Goal: Task Accomplishment & Management: Use online tool/utility

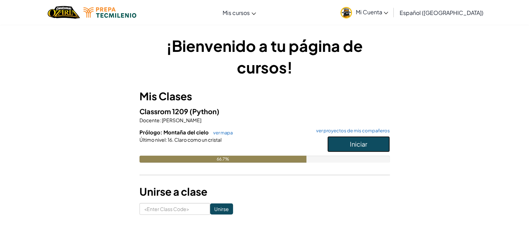
click at [344, 141] on button "Iniciar" at bounding box center [358, 144] width 63 height 16
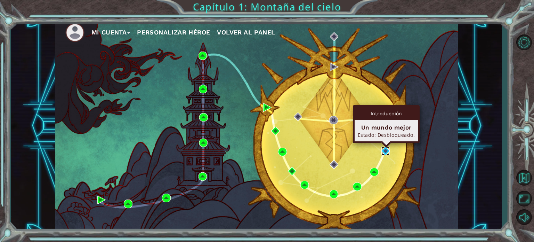
click at [387, 151] on img at bounding box center [386, 150] width 8 height 8
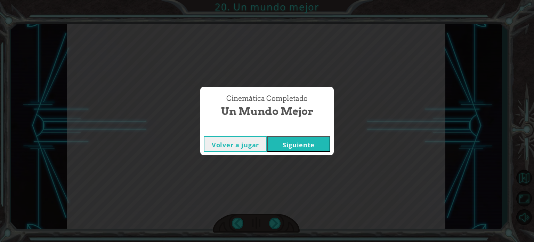
click at [288, 146] on button "Siguiente" at bounding box center [298, 144] width 63 height 16
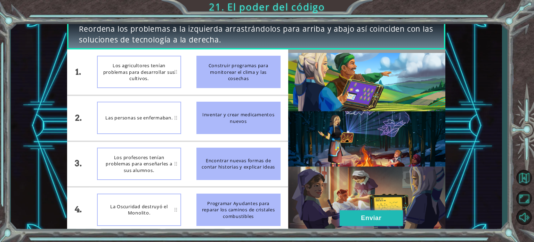
click at [354, 211] on button "Enviar" at bounding box center [371, 218] width 63 height 16
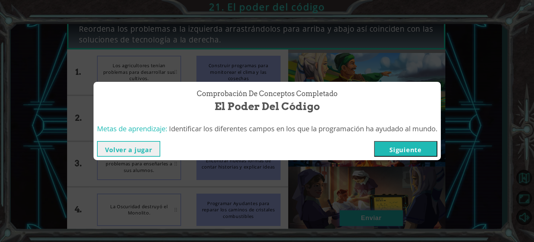
click at [358, 214] on div "Comprobación de conceptos Completado El poder del código Metas de aprendizaje: …" at bounding box center [267, 121] width 534 height 242
click at [412, 149] on button "Siguiente" at bounding box center [405, 149] width 63 height 16
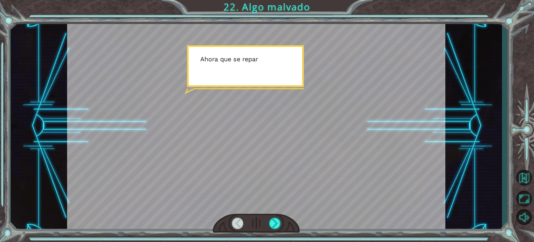
click at [291, 136] on div at bounding box center [256, 125] width 379 height 213
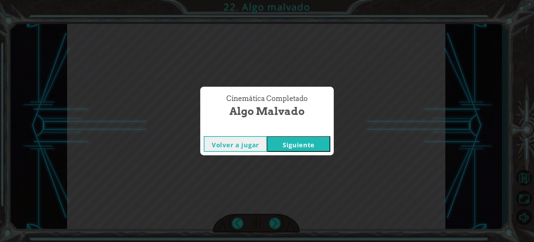
click at [295, 144] on button "Siguiente" at bounding box center [298, 144] width 63 height 16
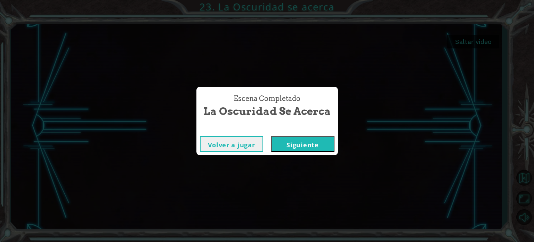
click at [290, 153] on div "Volver a jugar [GEOGRAPHIC_DATA]" at bounding box center [268, 144] width 142 height 23
click at [295, 145] on button "Siguiente" at bounding box center [302, 144] width 63 height 16
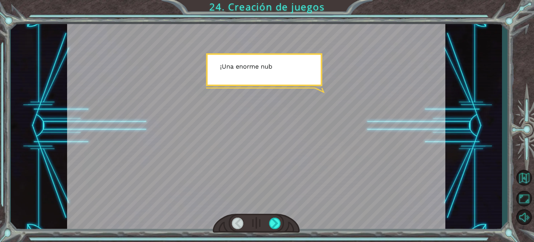
click at [283, 124] on div at bounding box center [256, 125] width 379 height 213
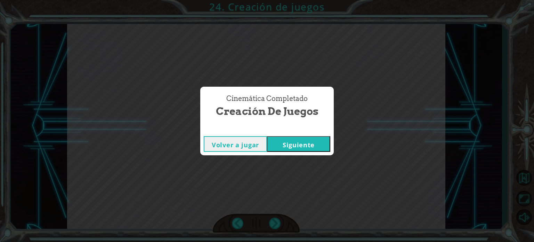
click at [291, 138] on button "Siguiente" at bounding box center [298, 144] width 63 height 16
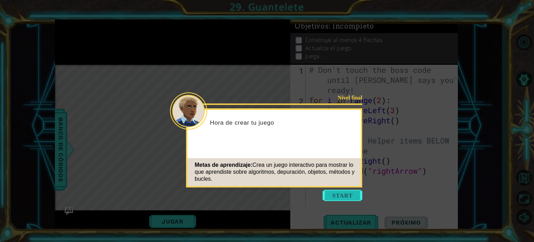
click at [352, 192] on button "Start" at bounding box center [343, 195] width 40 height 11
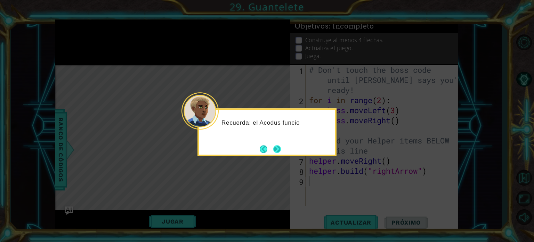
click at [281, 147] on button "Next" at bounding box center [277, 148] width 9 height 9
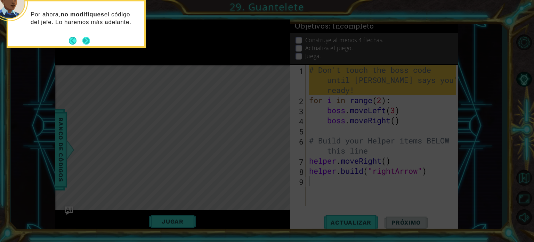
click at [87, 39] on button "Next" at bounding box center [86, 41] width 8 height 8
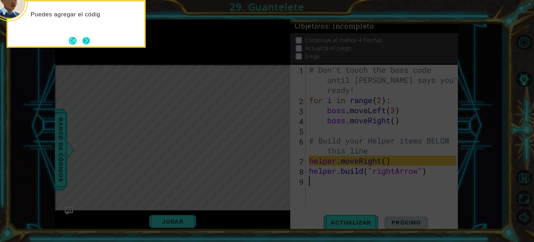
click at [83, 41] on button "Next" at bounding box center [86, 40] width 11 height 11
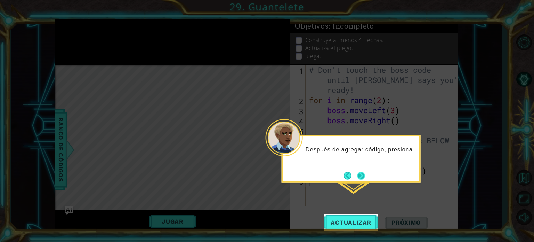
click at [361, 177] on button "Next" at bounding box center [361, 175] width 12 height 12
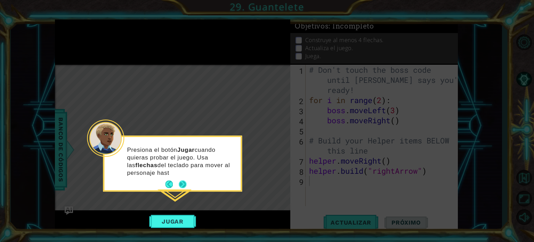
click at [183, 176] on div "Presiona el botón Jugar cuando quieras probar el juego. Usa las flechas del tec…" at bounding box center [172, 163] width 136 height 53
click at [183, 183] on button "Next" at bounding box center [183, 184] width 10 height 10
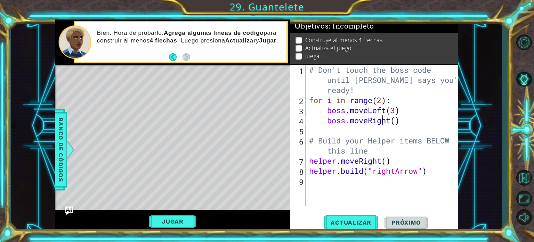
click at [382, 122] on div "# Don't touch the boss code until [PERSON_NAME] says you're ready! for i in ran…" at bounding box center [384, 156] width 152 height 182
type textarea "boss.moveRight()"
click at [432, 178] on div "# Don't touch the boss code until [PERSON_NAME] says you're ready! for i in ran…" at bounding box center [384, 156] width 152 height 182
click at [387, 159] on div "# Don't touch the boss code until [PERSON_NAME] says you're ready! for i in ran…" at bounding box center [384, 156] width 152 height 182
click at [181, 219] on button "Jugar" at bounding box center [172, 221] width 47 height 13
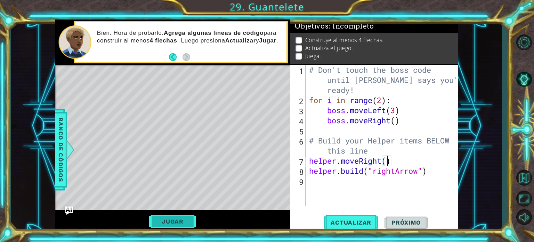
scroll to position [4, 0]
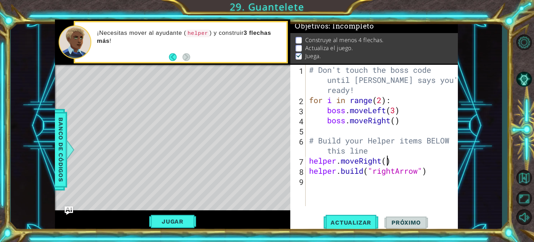
click at [386, 160] on div "# Don't touch the boss code until [PERSON_NAME] says you're ready! for i in ran…" at bounding box center [384, 156] width 152 height 182
click at [183, 223] on button "Jugar" at bounding box center [172, 221] width 47 height 13
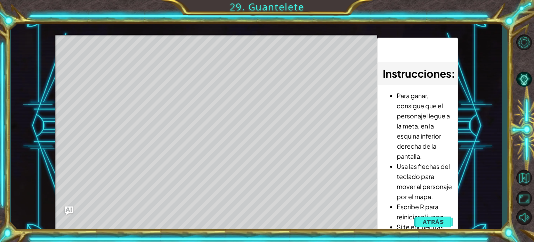
click at [104, 73] on div "Level Map" at bounding box center [216, 137] width 322 height 205
drag, startPoint x: 101, startPoint y: 63, endPoint x: 129, endPoint y: 68, distance: 28.9
click at [129, 68] on div "Level Map" at bounding box center [216, 137] width 322 height 205
click at [432, 228] on button "Atrás" at bounding box center [433, 222] width 39 height 14
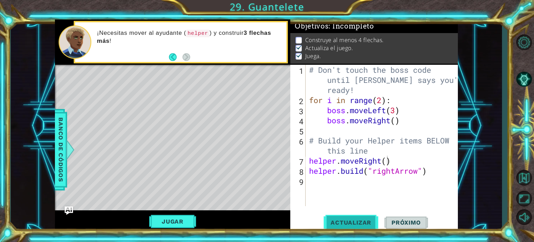
click at [358, 219] on span "Actualizar" at bounding box center [351, 222] width 55 height 7
click at [385, 161] on div "# Don't touch the boss code until [PERSON_NAME] says you're ready! for i in ran…" at bounding box center [384, 156] width 152 height 182
click at [387, 161] on div "# Don't touch the boss code until [PERSON_NAME] says you're ready! for i in ran…" at bounding box center [384, 156] width 152 height 182
click at [309, 151] on div "# Don't touch the boss code until [PERSON_NAME] says you're ready! for i in ran…" at bounding box center [384, 156] width 152 height 182
type textarea "# Build your Helper items BELOW this line"
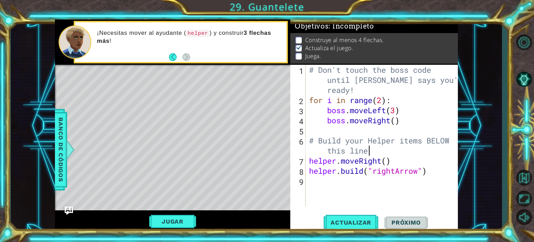
click at [377, 152] on div "# Don't touch the boss code until [PERSON_NAME] says you're ready! for i in ran…" at bounding box center [384, 156] width 152 height 182
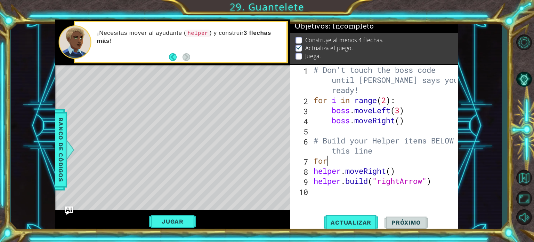
scroll to position [0, 0]
type textarea "f"
type textarea "r"
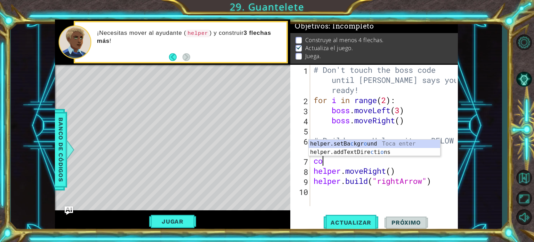
type textarea "c"
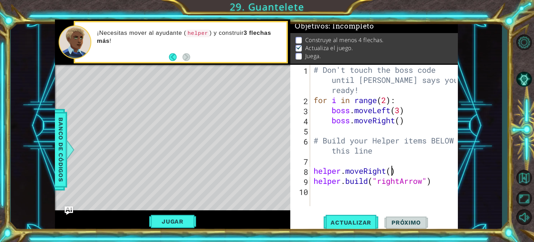
click at [394, 171] on div "# Don't touch the boss code until [PERSON_NAME] says you're ready! for i in ran…" at bounding box center [386, 156] width 148 height 182
click at [434, 181] on div "# Don't touch the boss code until [PERSON_NAME] says you're ready! for i in ran…" at bounding box center [386, 156] width 148 height 182
type textarea "[DOMAIN_NAME]("rightArrow")"
click at [320, 165] on div "# Don't touch the boss code until [PERSON_NAME] says you're ready! for i in ran…" at bounding box center [386, 156] width 148 height 182
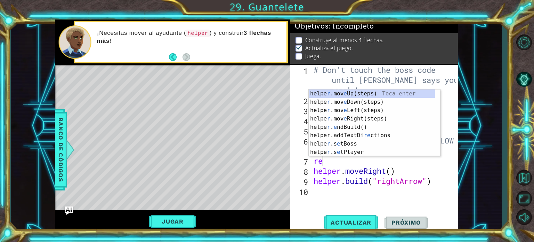
scroll to position [0, 0]
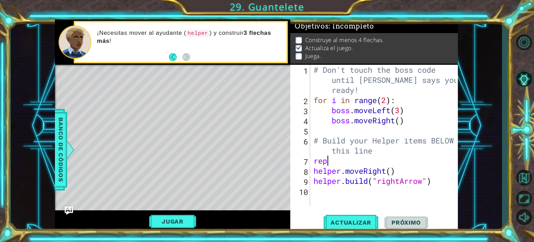
drag, startPoint x: 293, startPoint y: 71, endPoint x: 297, endPoint y: 87, distance: 17.2
drag, startPoint x: 297, startPoint y: 87, endPoint x: 457, endPoint y: 168, distance: 178.8
click at [457, 168] on div "# Don't touch the boss code until [PERSON_NAME] says you're ready! for i in ran…" at bounding box center [386, 156] width 148 height 182
click at [422, 108] on div "# Don't touch the boss code until [PERSON_NAME] says you're ready! for i in ran…" at bounding box center [386, 156] width 148 height 182
drag, startPoint x: 397, startPoint y: 100, endPoint x: 452, endPoint y: 116, distance: 57.6
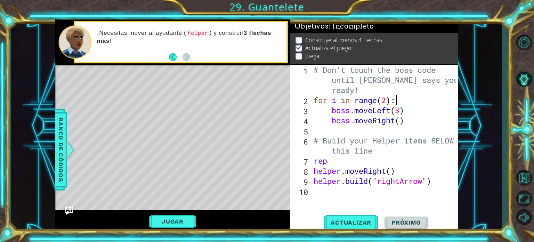
click at [397, 100] on div "# Don't touch the boss code until [PERSON_NAME] says you're ready! for i in ran…" at bounding box center [386, 156] width 148 height 182
click at [332, 162] on div "# Don't touch the boss code until [PERSON_NAME] says you're ready! for i in ran…" at bounding box center [386, 156] width 148 height 182
type textarea "rep"
drag, startPoint x: 332, startPoint y: 162, endPoint x: 303, endPoint y: 164, distance: 28.6
click at [303, 164] on div "rep 1 2 3 4 5 6 7 8 9 10 # Don't touch the boss code until [PERSON_NAME] says y…" at bounding box center [374, 135] width 166 height 141
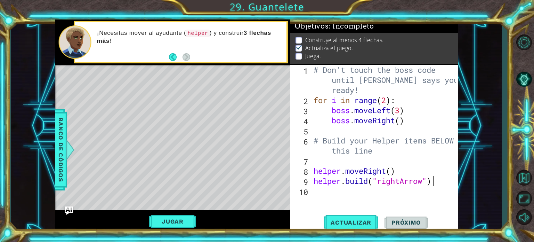
click at [438, 181] on div "# Don't touch the boss code until [PERSON_NAME] says you're ready! for i in ran…" at bounding box center [386, 156] width 148 height 182
type textarea "[DOMAIN_NAME]("rightArrow")"
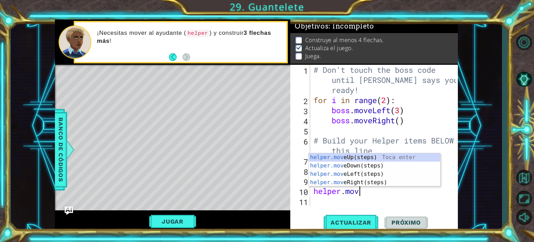
type textarea "helper.move"
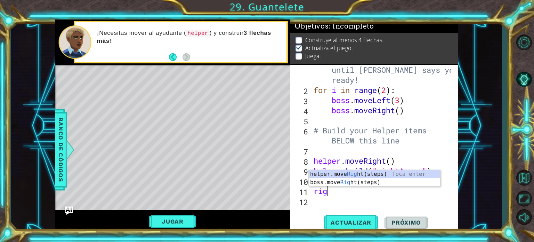
type textarea "r"
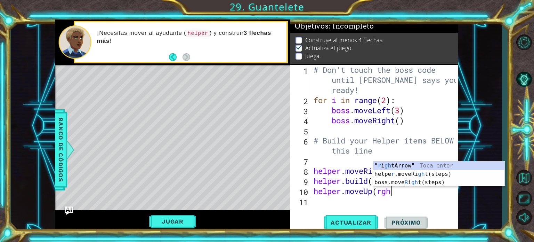
scroll to position [0, 3]
type textarea "helper.moveUp(right"
click at [425, 165] on div "helper.move Right (steps) Toca enter " right Arrow" Toca enter boss.move Right …" at bounding box center [439, 182] width 132 height 42
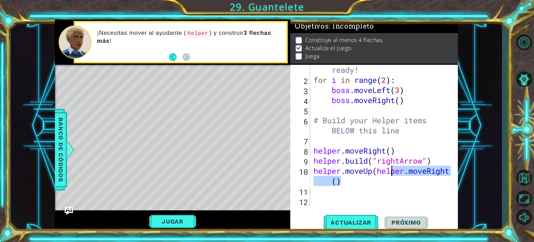
drag, startPoint x: 369, startPoint y: 179, endPoint x: 393, endPoint y: 175, distance: 24.0
click at [393, 175] on div "# Don't touch the boss code until [PERSON_NAME] says you're ready! for i in ran…" at bounding box center [383, 136] width 142 height 182
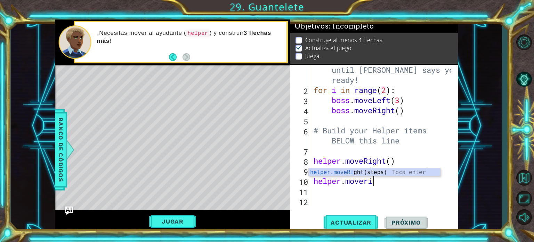
scroll to position [0, 3]
type textarea "helper.moveright"
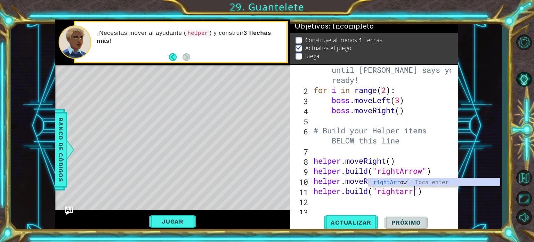
scroll to position [0, 5]
type textarea "[DOMAIN_NAME]("rightArrow")"
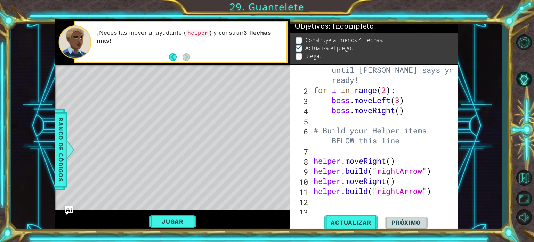
scroll to position [0, 0]
click at [195, 217] on button "Jugar" at bounding box center [172, 221] width 47 height 13
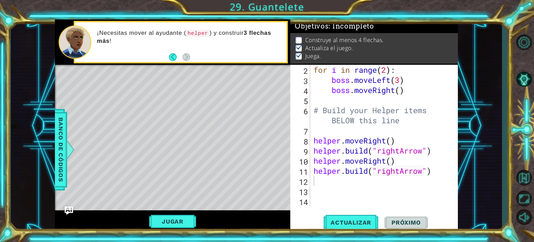
scroll to position [30, 0]
click at [332, 185] on div "for i in range ( 2 ) : boss . moveLeft ( 3 ) boss . moveRight ( ) # Build your …" at bounding box center [383, 145] width 142 height 161
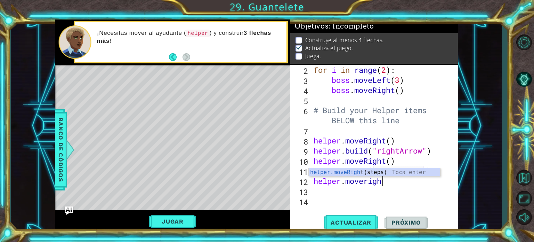
scroll to position [0, 3]
type textarea "helper.moveright"
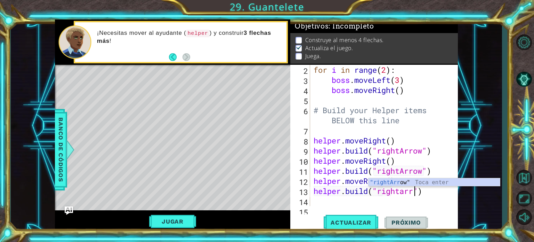
scroll to position [0, 5]
type textarea "[DOMAIN_NAME]("rightArrow")"
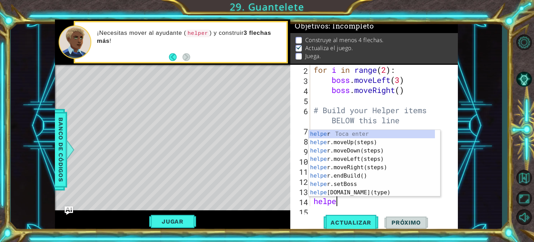
scroll to position [0, 1]
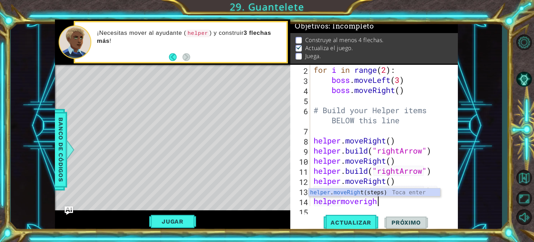
type textarea "helpermoveright"
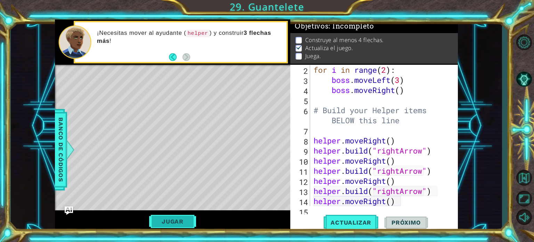
click at [187, 224] on button "Jugar" at bounding box center [172, 221] width 47 height 13
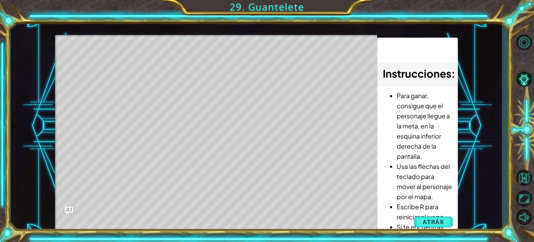
click at [416, 217] on button "Atrás" at bounding box center [433, 222] width 39 height 14
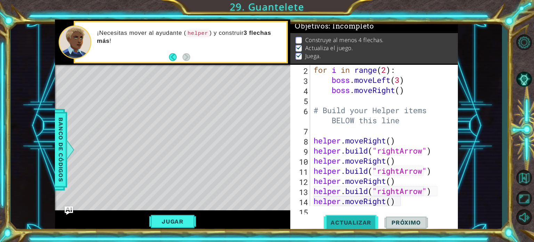
click at [338, 219] on span "Actualizar" at bounding box center [351, 222] width 55 height 7
click at [399, 203] on div "for i in range ( 2 ) : boss . moveLeft ( 3 ) boss . moveRight ( ) # Build your …" at bounding box center [383, 145] width 142 height 161
type textarea "helper.moveRight()"
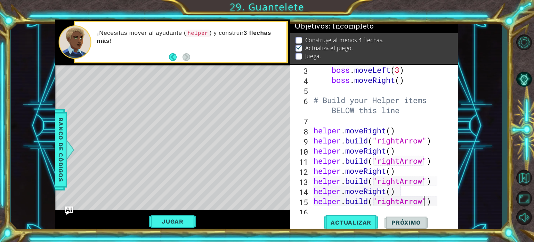
scroll to position [0, 5]
type textarea "[DOMAIN_NAME]("rightArrow")"
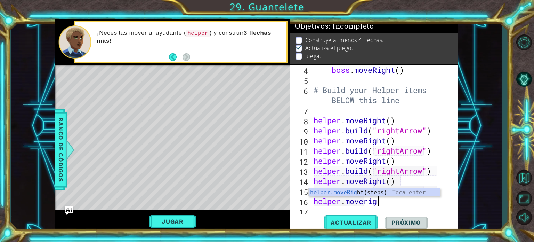
scroll to position [0, 3]
type textarea "helper.moveright"
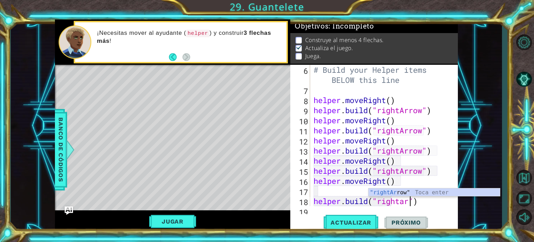
scroll to position [0, 5]
type textarea "[DOMAIN_NAME]("rightArrow")"
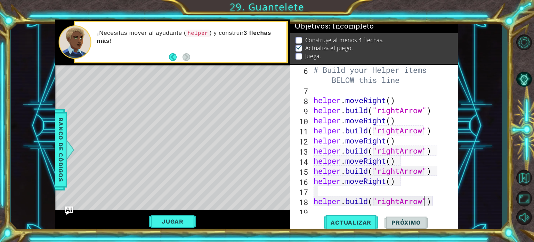
click at [328, 191] on div "# Build your Helper items BELOW this line helper . moveRight ( ) helper . build…" at bounding box center [383, 151] width 142 height 172
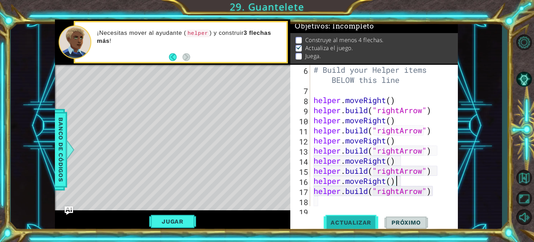
click at [337, 227] on button "Actualizar" at bounding box center [351, 222] width 55 height 17
click at [439, 191] on div "# Build your Helper items BELOW this line helper . moveRight ( ) helper . build…" at bounding box center [383, 151] width 142 height 172
type textarea "[DOMAIN_NAME]("rightArrow")"
drag, startPoint x: 191, startPoint y: 222, endPoint x: 319, endPoint y: 194, distance: 130.6
click at [191, 221] on button "Jugar" at bounding box center [172, 221] width 47 height 13
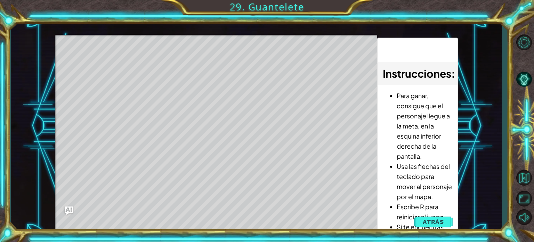
drag, startPoint x: 412, startPoint y: 205, endPoint x: 408, endPoint y: 165, distance: 39.5
click at [408, 167] on li "Usa las flechas del teclado para mover al personaje por el mapa." at bounding box center [425, 181] width 56 height 40
drag, startPoint x: 398, startPoint y: 164, endPoint x: 426, endPoint y: 184, distance: 34.3
click at [425, 182] on li "Usa las flechas del teclado para mover al personaje por el mapa." at bounding box center [425, 181] width 56 height 40
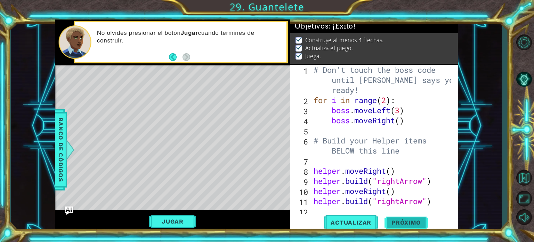
click at [412, 216] on button "Próximo" at bounding box center [406, 224] width 43 height 17
click at [411, 222] on body "1 ההההההההההההההההההההההההההההההההההההההההההההההההההההההההההההההההההההההההההההה…" at bounding box center [267, 121] width 534 height 242
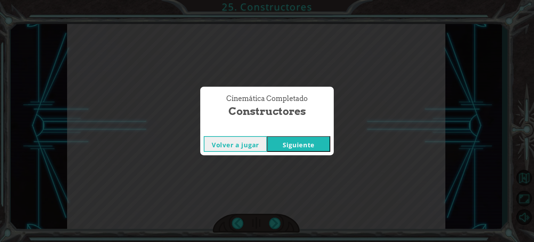
drag, startPoint x: 307, startPoint y: 147, endPoint x: 330, endPoint y: 151, distance: 23.3
click at [315, 148] on button "Siguiente" at bounding box center [298, 144] width 63 height 16
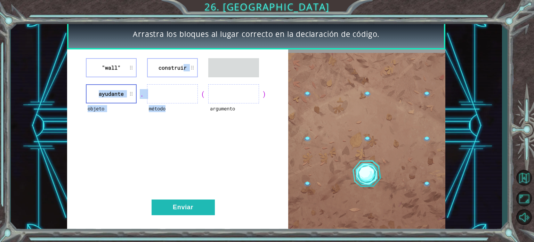
drag, startPoint x: 163, startPoint y: 78, endPoint x: 157, endPoint y: 87, distance: 11.1
click at [156, 91] on div ""wall" construir objeto ayudante . método ( argumento ) Enviar" at bounding box center [177, 140] width 221 height 183
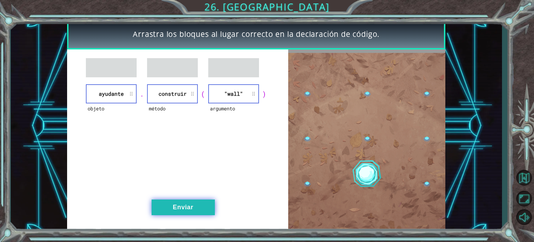
click at [203, 203] on button "Enviar" at bounding box center [183, 207] width 63 height 16
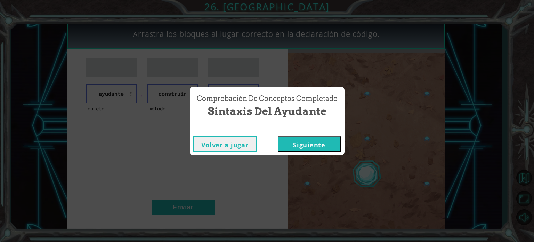
click at [308, 144] on button "Siguiente" at bounding box center [309, 144] width 63 height 16
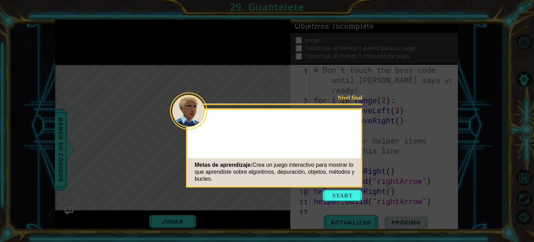
click at [341, 196] on button "Start" at bounding box center [343, 195] width 40 height 11
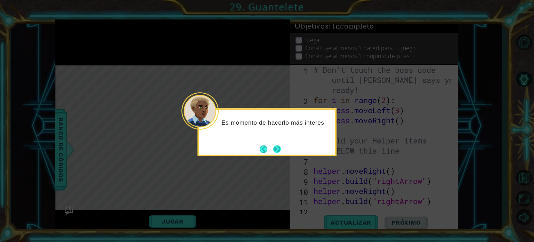
click at [279, 147] on button "Next" at bounding box center [277, 148] width 9 height 9
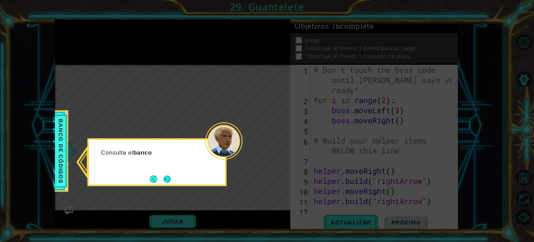
click at [168, 175] on button "Next" at bounding box center [167, 179] width 10 height 10
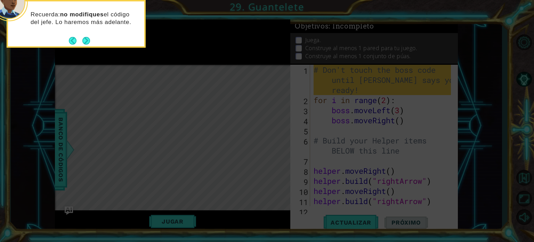
click at [88, 41] on button "Next" at bounding box center [86, 40] width 10 height 10
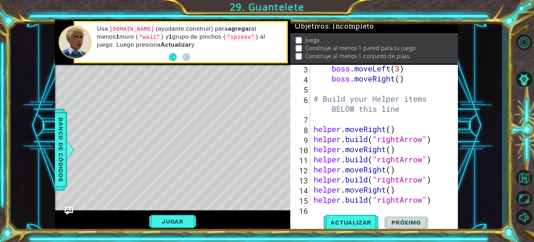
scroll to position [84, 0]
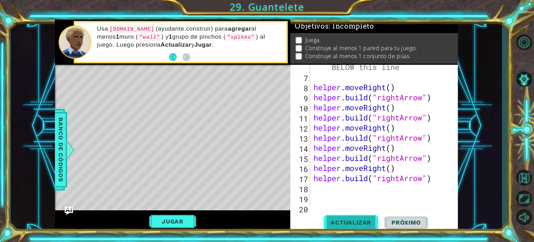
click at [355, 218] on button "Actualizar" at bounding box center [351, 222] width 55 height 17
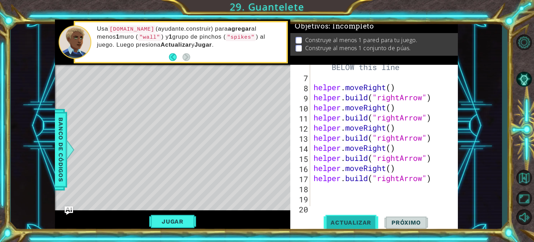
click at [364, 219] on span "Actualizar" at bounding box center [351, 222] width 55 height 7
click at [437, 182] on div "# Build your Helper items BELOW this line helper . moveRight ( ) helper . build…" at bounding box center [383, 138] width 142 height 172
type textarea "[DOMAIN_NAME]("rightArrow")"
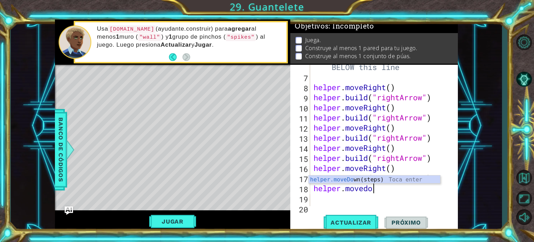
scroll to position [0, 3]
type textarea "helper.movedown"
click at [382, 189] on div "# Build your Helper items BELOW this line helper . moveRight ( ) helper . build…" at bounding box center [383, 138] width 142 height 172
click at [388, 189] on div "# Build your Helper items BELOW this line helper . moveRight ( ) helper . build…" at bounding box center [383, 138] width 142 height 172
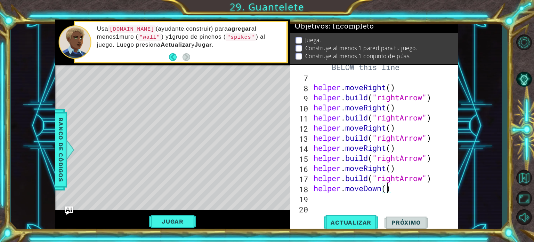
scroll to position [0, 3]
click at [356, 219] on span "Actualizar" at bounding box center [351, 222] width 55 height 7
click at [401, 191] on div "# Build your Helper items BELOW this line helper . moveRight ( ) helper . build…" at bounding box center [383, 138] width 142 height 172
click at [393, 189] on div "# Build your Helper items BELOW this line helper . moveRight ( ) helper . build…" at bounding box center [383, 138] width 142 height 172
type textarea "helper.moveDown(3)"
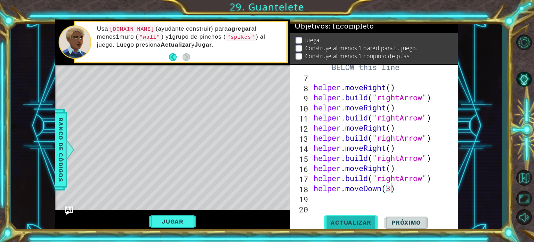
click at [357, 218] on button "Actualizar" at bounding box center [351, 222] width 55 height 17
click at [405, 190] on div "# Build your Helper items BELOW this line helper . moveRight ( ) helper . build…" at bounding box center [383, 138] width 142 height 172
type textarea "[DOMAIN_NAME]("wall")"
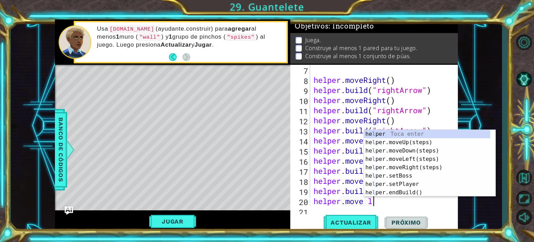
scroll to position [0, 2]
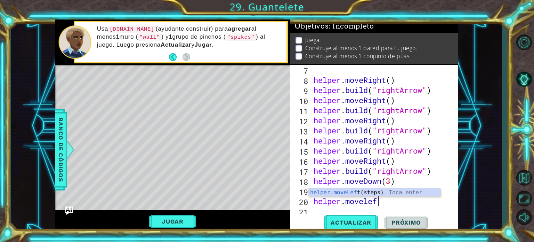
type textarea "helper.moveleft"
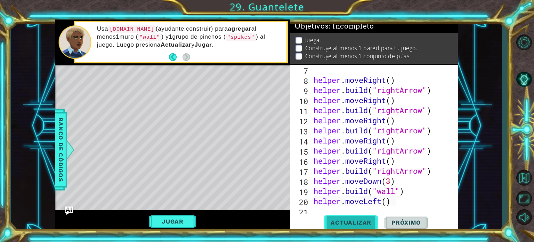
click at [365, 224] on span "Actualizar" at bounding box center [351, 222] width 55 height 7
click at [396, 199] on div "helper . moveRight ( ) helper . build ( "rightArrow" ) helper . moveRight ( ) h…" at bounding box center [383, 145] width 142 height 161
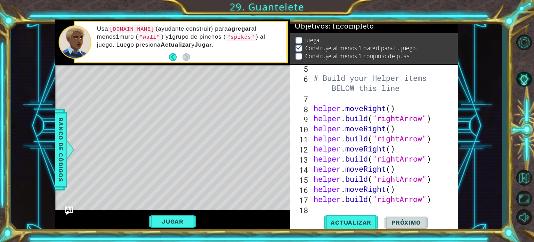
scroll to position [125, 0]
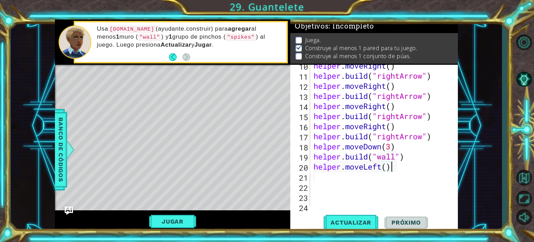
click at [396, 146] on div "helper . moveRight ( ) helper . build ( "rightArrow" ) helper . moveRight ( ) h…" at bounding box center [383, 141] width 142 height 161
type textarea "helper.moveDown(3)"
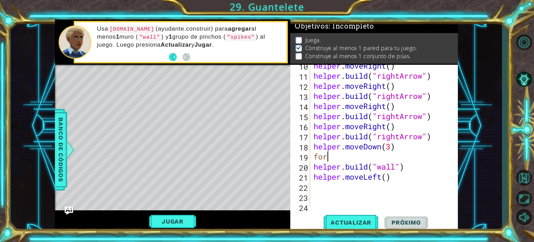
scroll to position [0, 0]
type textarea "f"
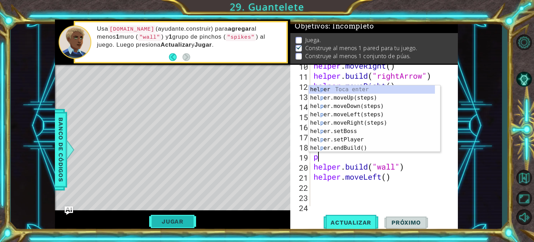
type textarea "p"
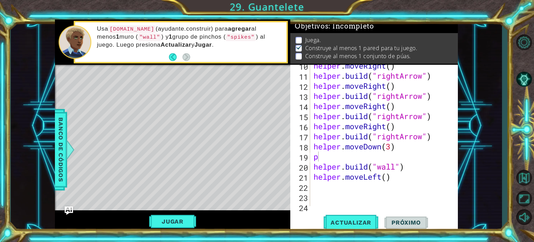
click at [189, 222] on button "Jugar" at bounding box center [172, 221] width 47 height 13
click at [185, 217] on button "Jugar" at bounding box center [172, 221] width 47 height 13
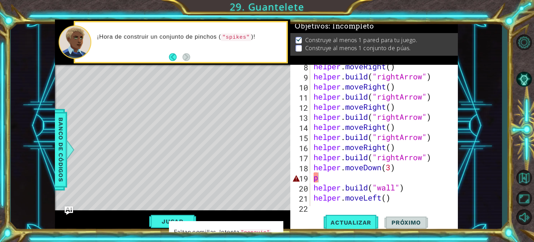
scroll to position [146, 0]
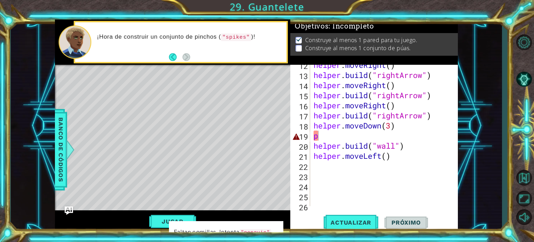
click at [333, 138] on div "helper . moveRight ( ) helper . build ( "rightArrow" ) helper . moveRight ( ) h…" at bounding box center [383, 140] width 142 height 161
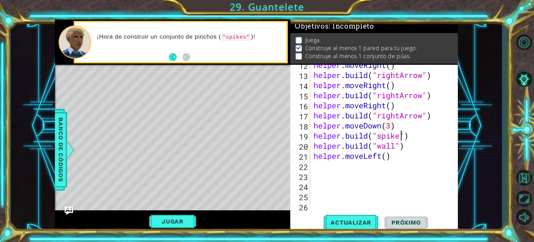
scroll to position [0, 4]
click at [352, 214] on div "[DOMAIN_NAME]("spikes") 12 13 14 15 16 17 18 19 20 21 22 23 24 25 26 27 helper …" at bounding box center [375, 148] width 168 height 167
click at [351, 217] on button "Actualizar" at bounding box center [351, 222] width 55 height 17
click at [349, 220] on span "Actualizar" at bounding box center [351, 222] width 55 height 7
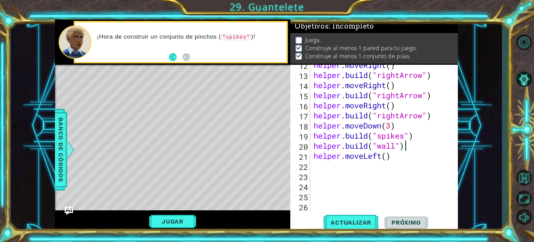
click at [406, 147] on div "helper . moveRight ( ) helper . build ( "rightArrow" ) helper . moveRight ( ) h…" at bounding box center [383, 140] width 142 height 161
click at [419, 140] on div "helper . moveRight ( ) helper . build ( "rightArrow" ) helper . moveRight ( ) h…" at bounding box center [383, 140] width 142 height 161
type textarea "[DOMAIN_NAME]("spikes")"
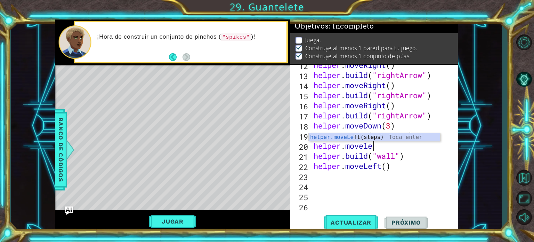
scroll to position [0, 2]
type textarea "helper.moveleft"
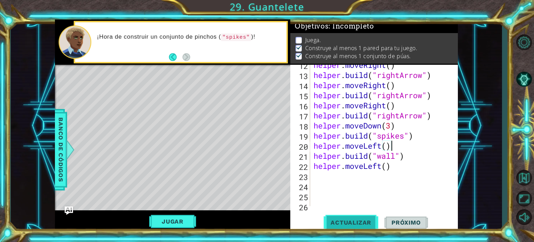
click at [333, 225] on span "Actualizar" at bounding box center [351, 222] width 55 height 7
click at [180, 225] on button "Jugar" at bounding box center [172, 221] width 47 height 13
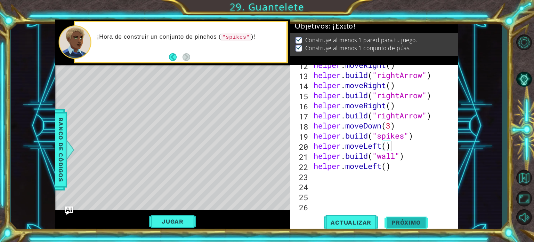
click at [406, 219] on span "Próximo" at bounding box center [406, 222] width 43 height 7
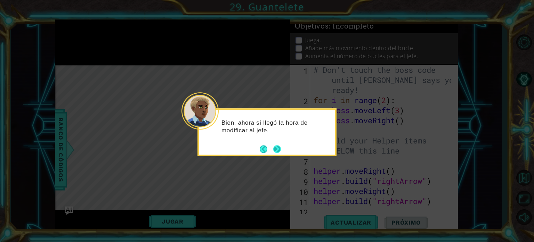
click at [279, 152] on button "Next" at bounding box center [277, 149] width 10 height 10
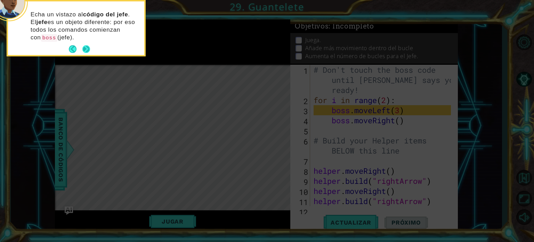
click at [86, 46] on button "Next" at bounding box center [86, 49] width 13 height 13
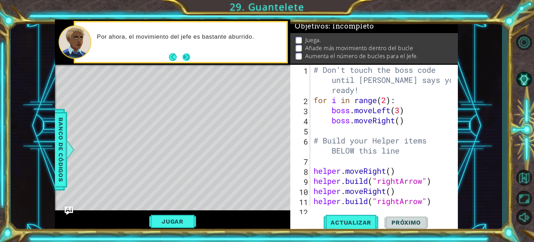
click at [188, 54] on button "Next" at bounding box center [187, 58] width 12 height 12
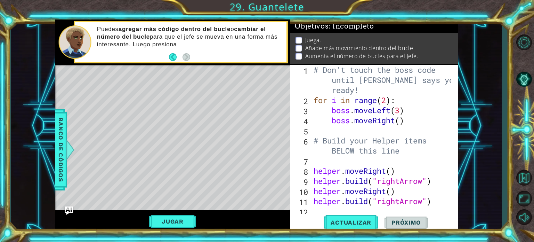
click at [411, 122] on div "# Don't touch the boss code until [PERSON_NAME] says you're ready! for i in ran…" at bounding box center [383, 156] width 142 height 182
type textarea "boss.moveRight()"
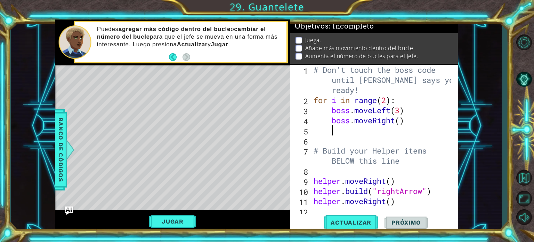
type textarea "h"
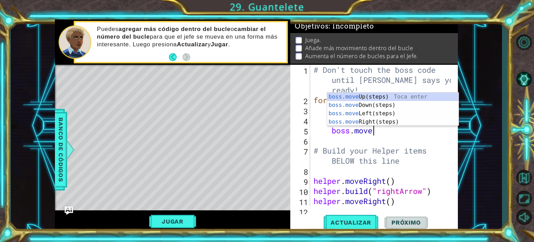
scroll to position [0, 3]
type textarea "boss.moveup"
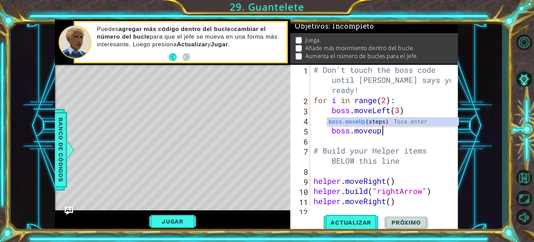
scroll to position [0, 0]
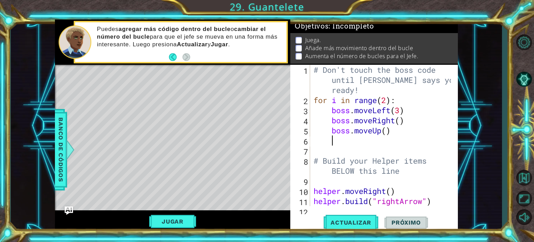
click at [387, 128] on div "# Don't touch the boss code until [PERSON_NAME] says you're ready! for i in ran…" at bounding box center [383, 156] width 142 height 182
type textarea "boss.moveUp(3)"
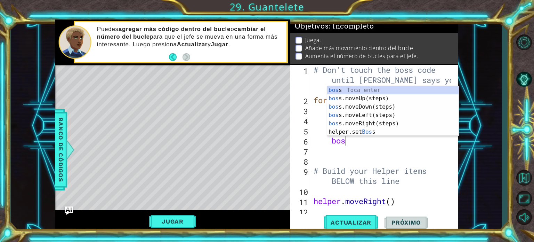
scroll to position [0, 1]
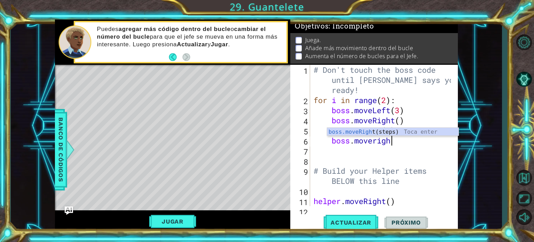
type textarea "boss.moveright"
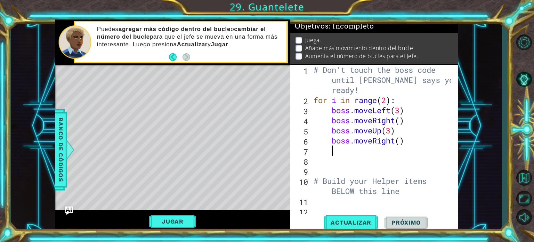
scroll to position [0, 0]
click at [399, 140] on div "# Don't touch the boss code until [PERSON_NAME] says you're ready! for i in ran…" at bounding box center [383, 156] width 142 height 182
drag, startPoint x: 345, startPoint y: 224, endPoint x: 322, endPoint y: 219, distance: 23.1
click at [344, 224] on span "Actualizar" at bounding box center [351, 222] width 55 height 7
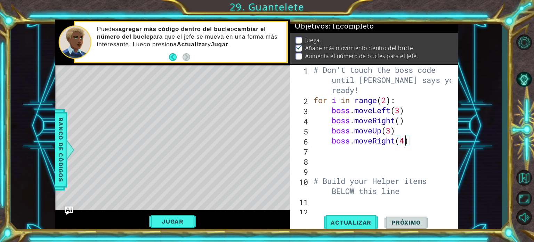
scroll to position [4, 0]
click at [171, 218] on button "Jugar" at bounding box center [172, 221] width 47 height 13
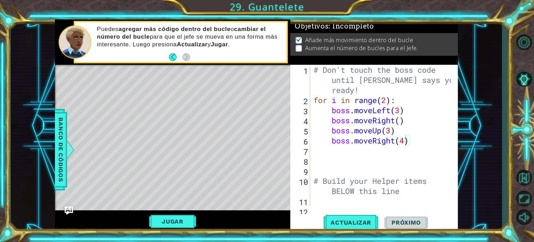
scroll to position [0, 0]
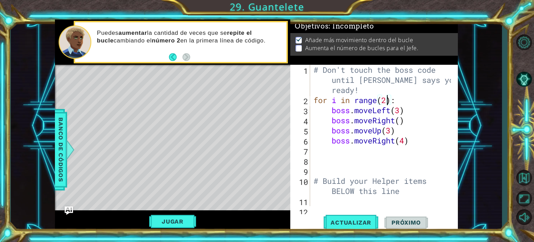
click at [387, 98] on div "# Don't touch the boss code until [PERSON_NAME] says you're ready! for i in ran…" at bounding box center [383, 156] width 142 height 182
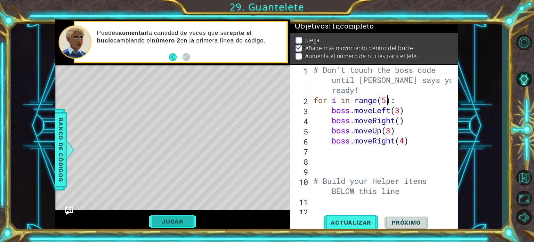
type textarea "for i in range(5):"
click at [193, 217] on button "Jugar" at bounding box center [172, 221] width 47 height 13
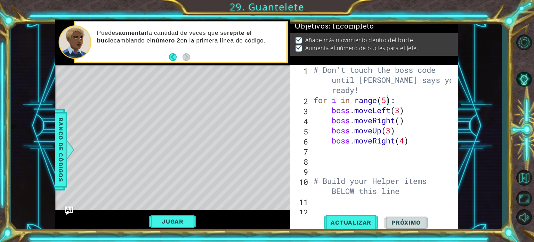
scroll to position [0, 0]
click at [418, 224] on span "Próximo" at bounding box center [406, 223] width 43 height 7
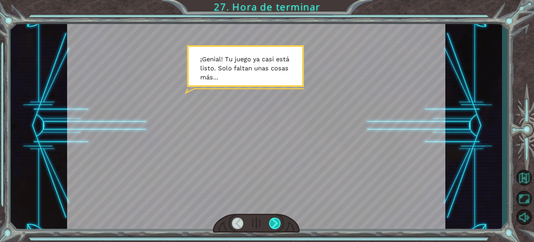
click at [281, 222] on div at bounding box center [256, 223] width 87 height 19
click at [278, 222] on div at bounding box center [275, 222] width 12 height 11
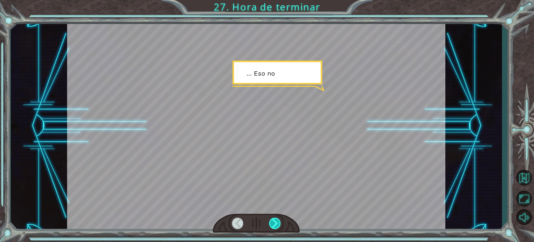
click at [278, 222] on div at bounding box center [275, 222] width 12 height 11
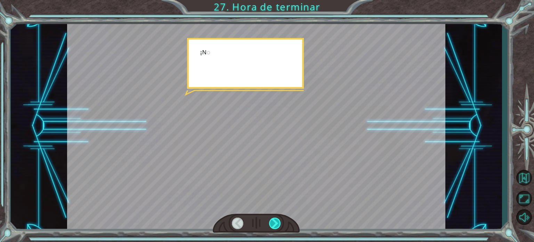
click at [278, 222] on div at bounding box center [275, 222] width 12 height 11
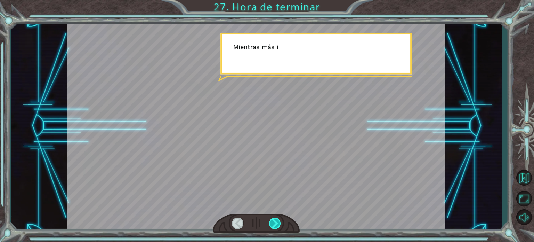
click at [278, 222] on div at bounding box center [275, 222] width 12 height 11
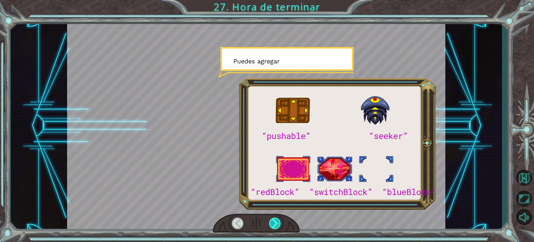
click at [278, 222] on div at bounding box center [275, 222] width 12 height 11
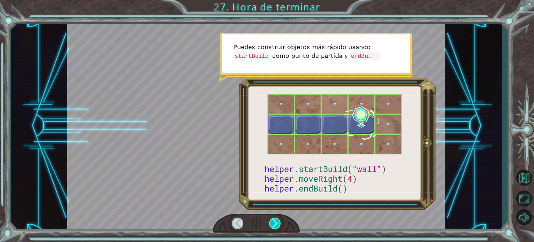
click at [274, 225] on div at bounding box center [275, 222] width 12 height 11
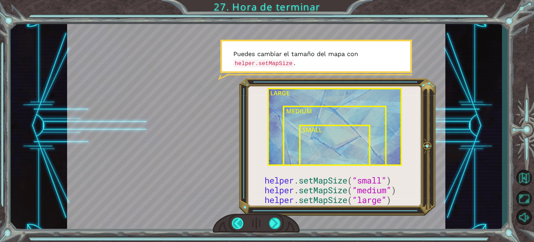
click at [242, 223] on div at bounding box center [256, 223] width 87 height 19
click at [241, 223] on div at bounding box center [238, 222] width 12 height 11
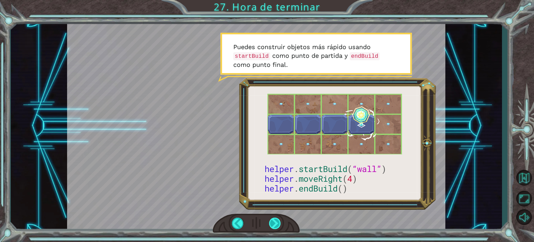
click at [276, 220] on div at bounding box center [275, 222] width 12 height 11
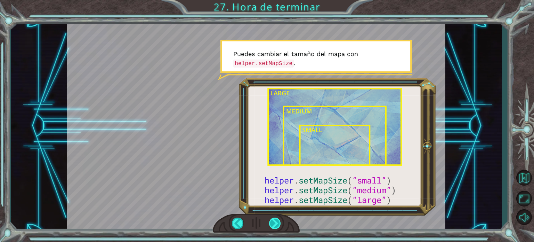
click at [274, 220] on div at bounding box center [275, 222] width 12 height 11
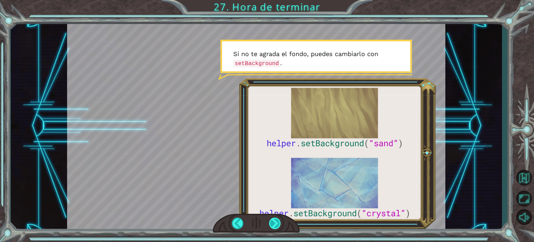
click at [274, 220] on div at bounding box center [275, 222] width 12 height 11
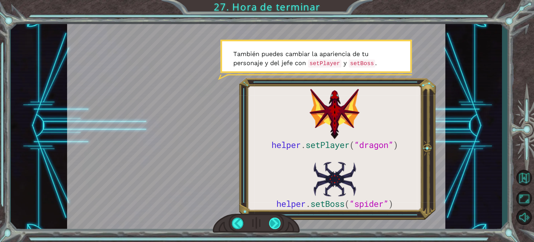
click at [274, 220] on div at bounding box center [275, 222] width 12 height 11
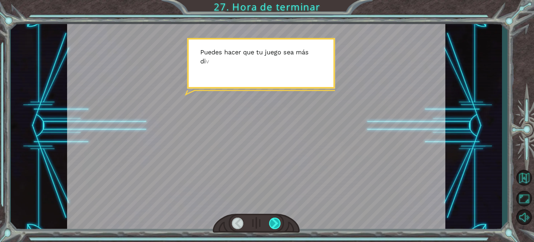
click at [274, 220] on div at bounding box center [275, 222] width 12 height 11
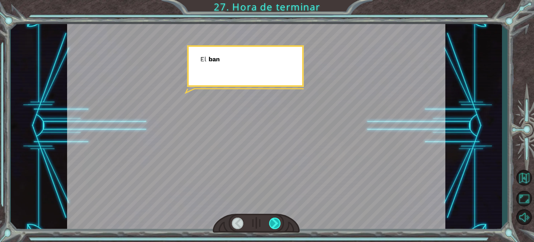
click at [274, 220] on div at bounding box center [275, 222] width 12 height 11
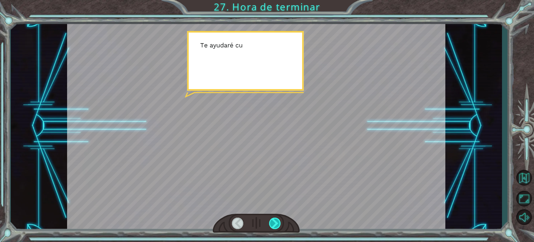
click at [274, 220] on div at bounding box center [275, 222] width 12 height 11
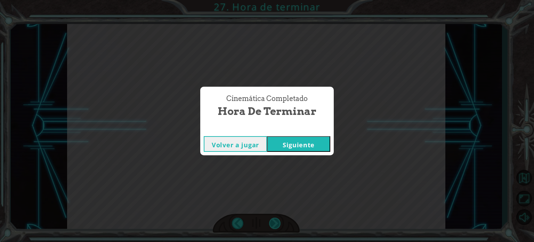
click at [274, 220] on div "Cinemática Completado Hora de terminar Volver a jugar [GEOGRAPHIC_DATA]" at bounding box center [267, 121] width 534 height 242
click at [299, 150] on button "Siguiente" at bounding box center [298, 144] width 63 height 16
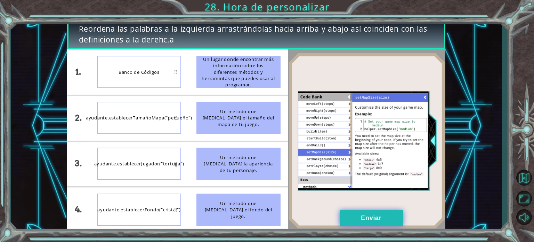
click at [351, 216] on button "Enviar" at bounding box center [371, 218] width 63 height 16
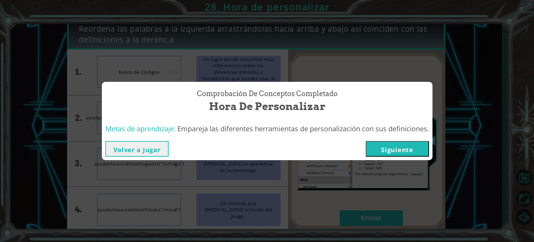
click at [398, 149] on button "Siguiente" at bounding box center [397, 149] width 63 height 16
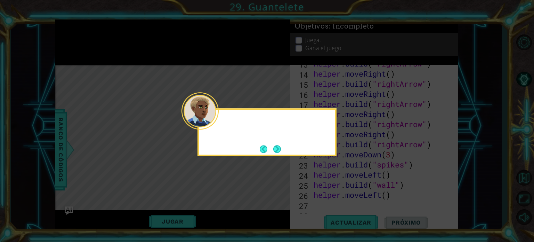
scroll to position [212, 0]
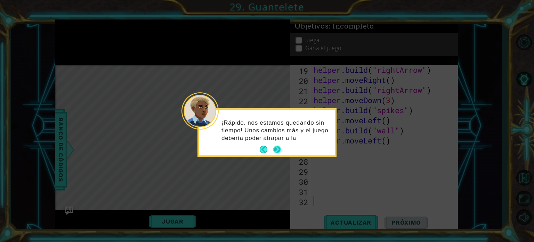
click at [278, 151] on button "Next" at bounding box center [277, 149] width 9 height 9
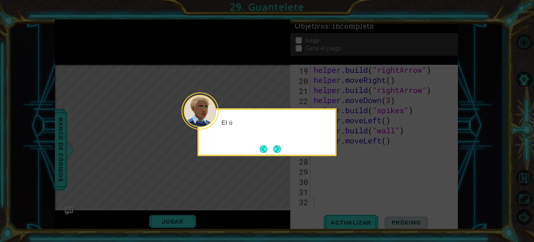
click at [278, 151] on button "Next" at bounding box center [276, 148] width 9 height 9
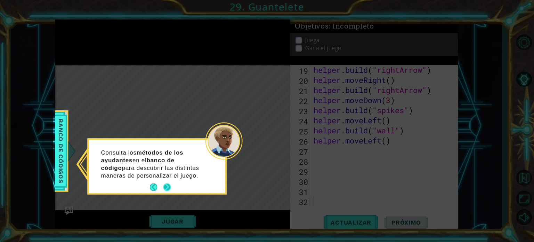
click at [168, 189] on button "Next" at bounding box center [167, 187] width 9 height 9
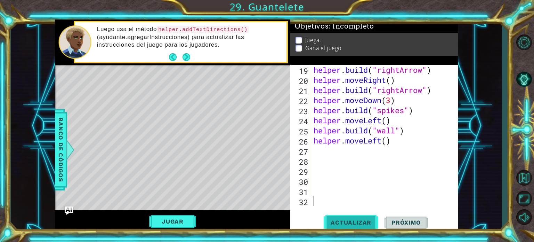
drag, startPoint x: 351, startPoint y: 220, endPoint x: 344, endPoint y: 222, distance: 6.9
click at [350, 220] on span "Actualizar" at bounding box center [351, 222] width 55 height 7
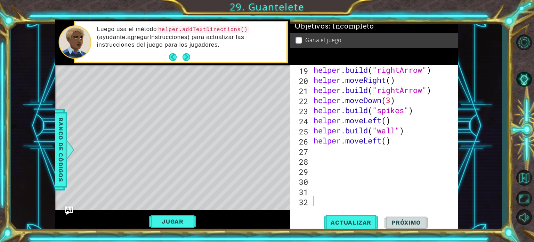
click at [329, 154] on div "helper . build ( "rightArrow" ) helper . moveRight ( ) helper . build ( "rightA…" at bounding box center [383, 145] width 142 height 161
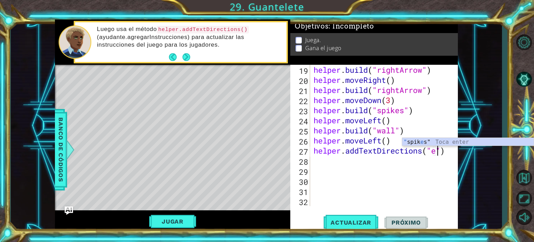
scroll to position [0, 5]
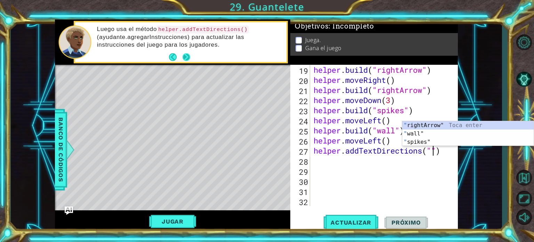
click at [189, 58] on button "Next" at bounding box center [186, 57] width 11 height 11
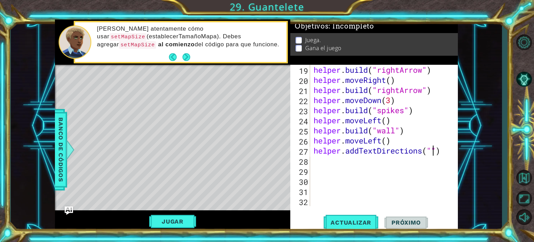
click at [396, 139] on div "helper . build ( "rightArrow" ) helper . moveRight ( ) helper . build ( "rightA…" at bounding box center [383, 145] width 142 height 161
type textarea "helper.moveLeft()"
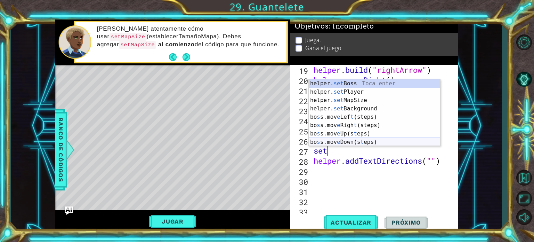
scroll to position [0, 0]
type textarea "s"
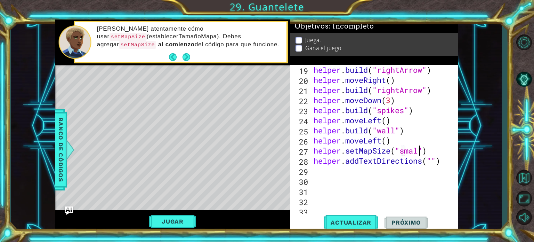
scroll to position [0, 5]
type textarea "helper.setMapSize("small")"
click at [434, 158] on div "helper . build ( "rightArrow" ) helper . moveRight ( ) helper . build ( "rightA…" at bounding box center [383, 145] width 142 height 161
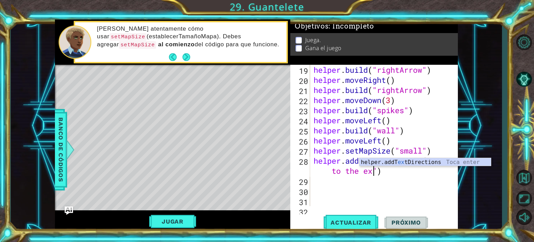
scroll to position [0, 8]
type textarea "helper.addTextDirections("go to the exit")"
click at [349, 225] on span "Actualizar" at bounding box center [351, 222] width 55 height 7
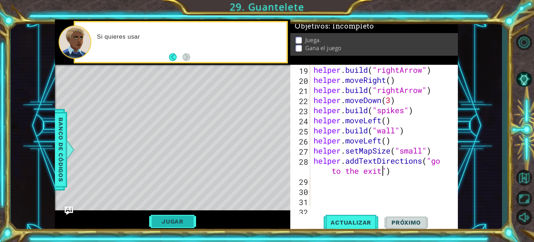
click at [168, 221] on button "Jugar" at bounding box center [172, 221] width 47 height 13
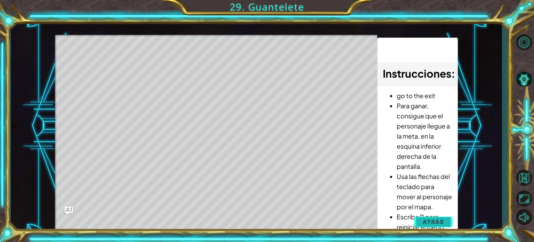
click at [438, 224] on span "Atrás" at bounding box center [433, 221] width 21 height 7
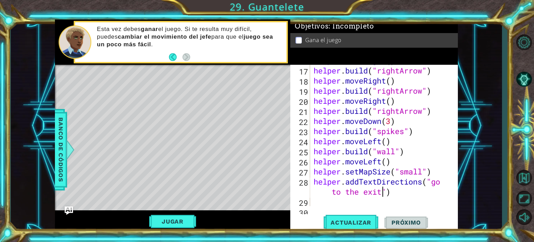
scroll to position [232, 0]
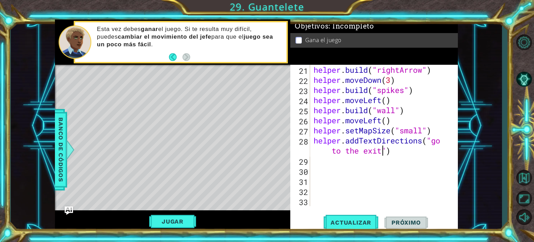
click at [406, 150] on div "helper . build ( "rightArrow" ) helper . moveDown ( 3 ) helper . build ( "spike…" at bounding box center [383, 145] width 142 height 161
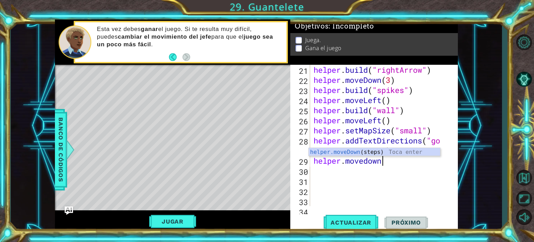
scroll to position [0, 3]
type textarea "helper.movedown"
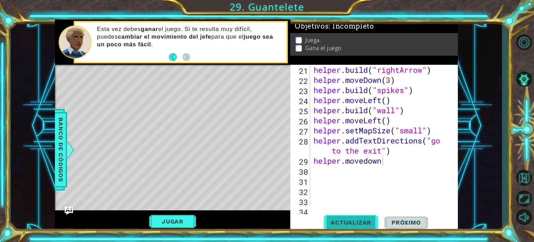
drag, startPoint x: 352, startPoint y: 218, endPoint x: 341, endPoint y: 218, distance: 10.8
click at [351, 218] on button "Actualizar" at bounding box center [351, 222] width 55 height 17
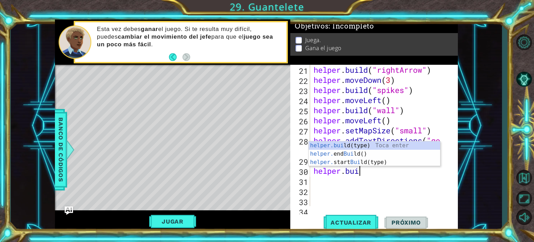
scroll to position [0, 2]
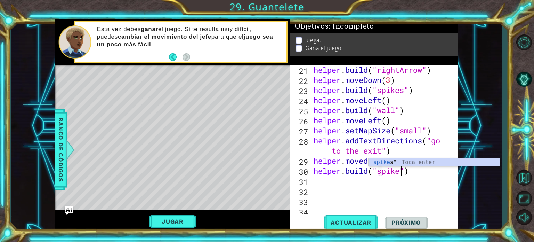
type textarea "[DOMAIN_NAME]("spikes")"
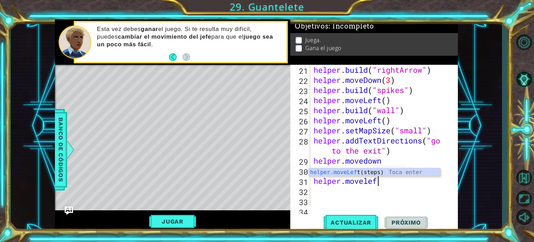
type textarea "helper.moveleft"
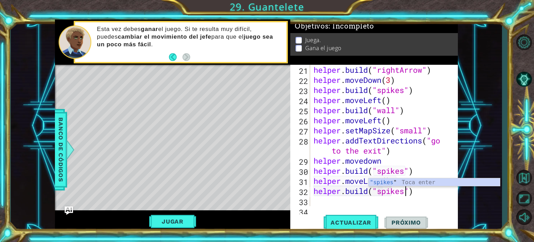
scroll to position [0, 4]
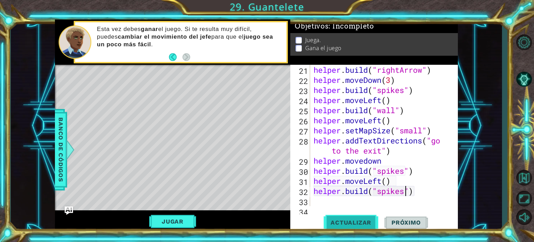
type textarea "[DOMAIN_NAME]("spikes")"
click at [364, 226] on button "Actualizar" at bounding box center [351, 222] width 55 height 17
click at [161, 217] on button "Jugar" at bounding box center [172, 221] width 47 height 13
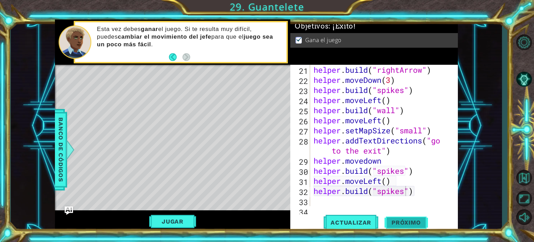
click at [421, 224] on span "Próximo" at bounding box center [406, 220] width 43 height 7
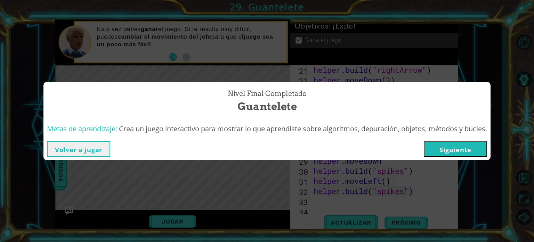
drag, startPoint x: 463, startPoint y: 144, endPoint x: 463, endPoint y: 151, distance: 6.6
click at [463, 151] on button "Siguiente" at bounding box center [455, 149] width 63 height 16
